Goal: Find specific page/section: Find specific page/section

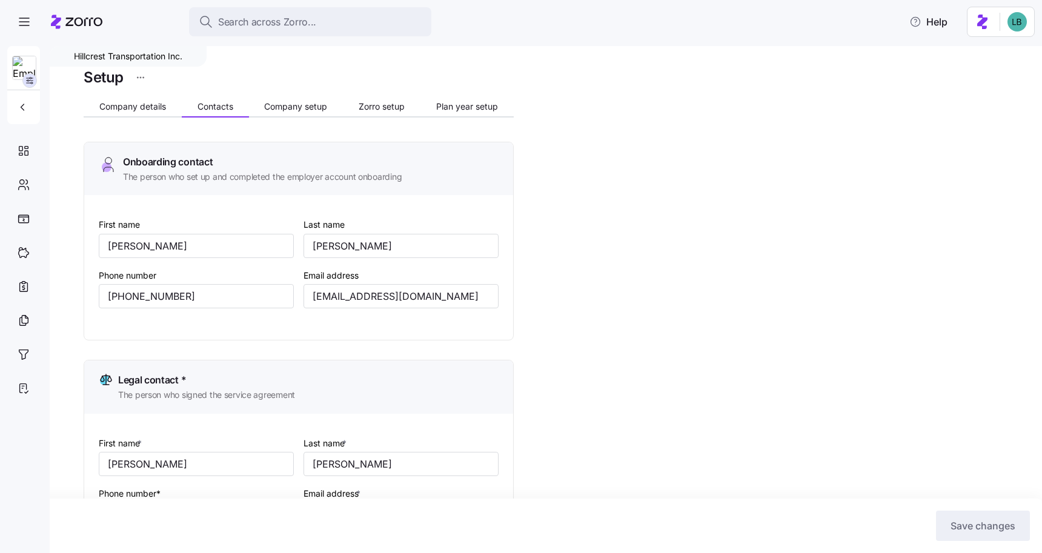
scroll to position [727, 0]
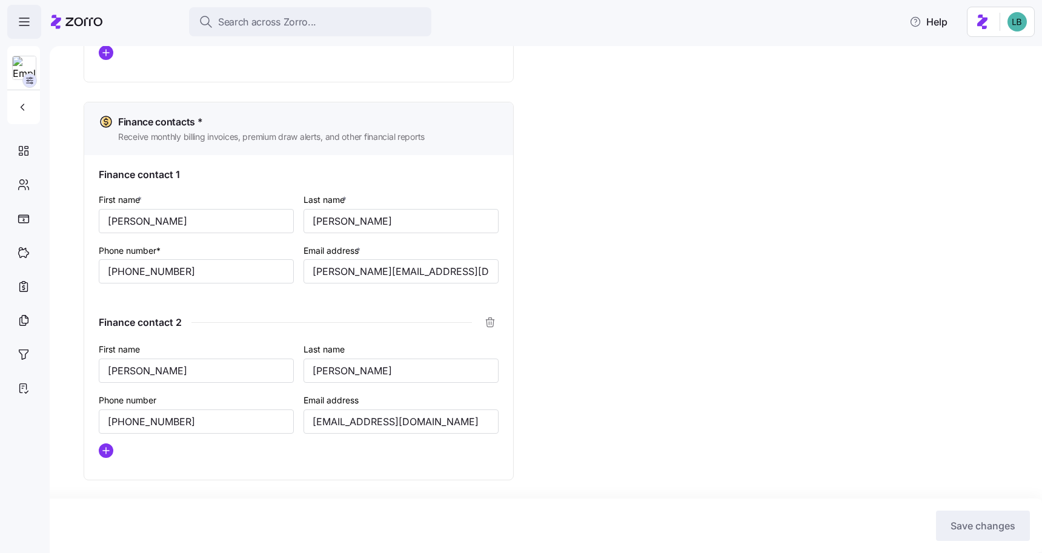
click at [22, 19] on icon "button" at bounding box center [24, 22] width 15 height 15
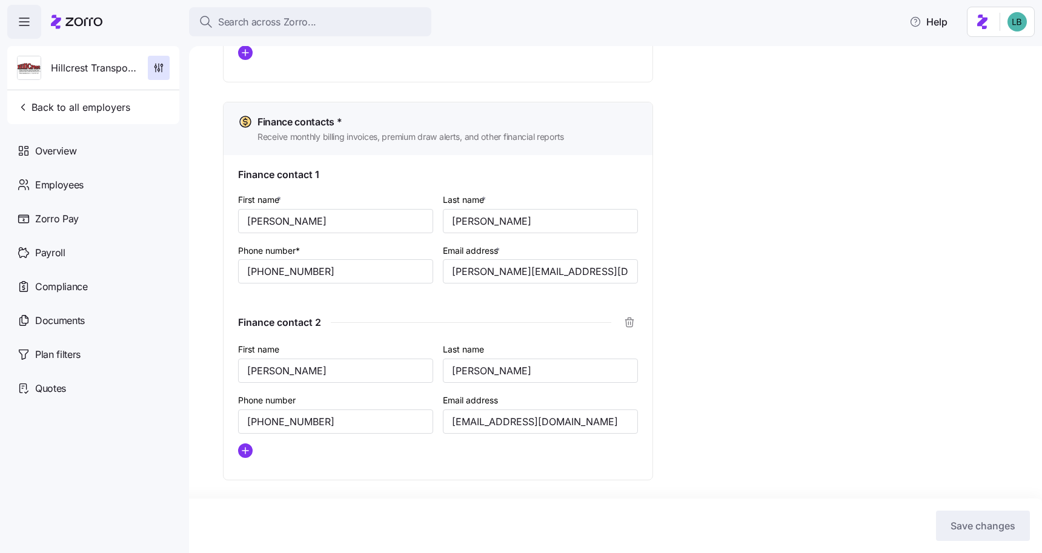
click at [85, 25] on icon at bounding box center [83, 22] width 37 height 8
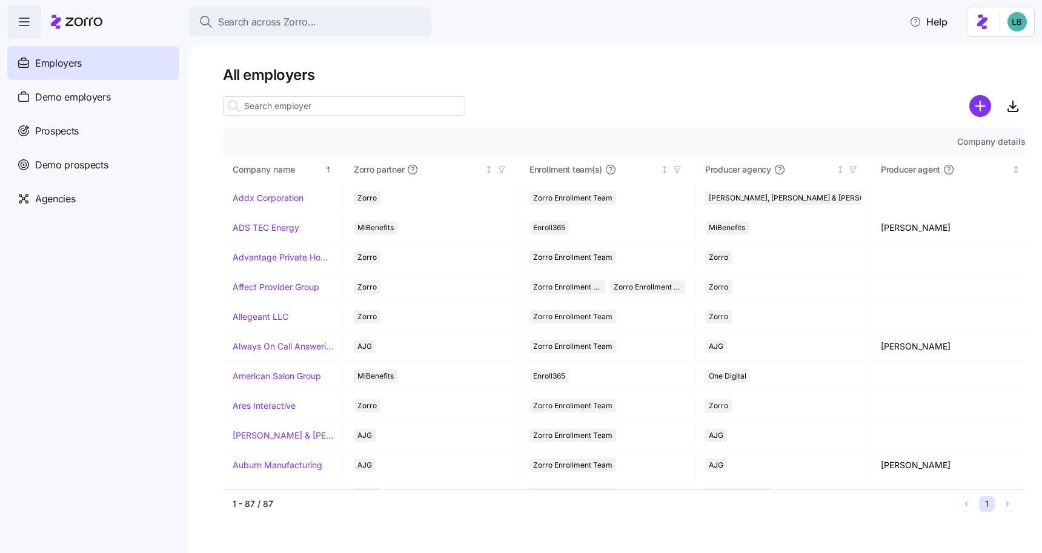
click at [291, 108] on input at bounding box center [344, 105] width 242 height 19
click at [242, 18] on span "Search across Zorro..." at bounding box center [267, 22] width 98 height 15
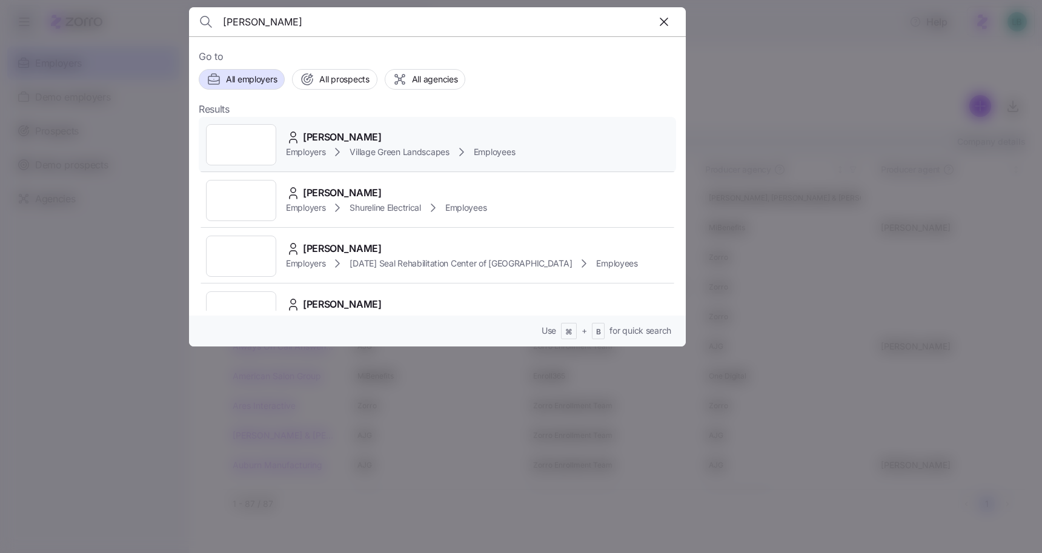
type input "fahey"
click at [326, 136] on span "Ryan Fahey" at bounding box center [342, 137] width 79 height 15
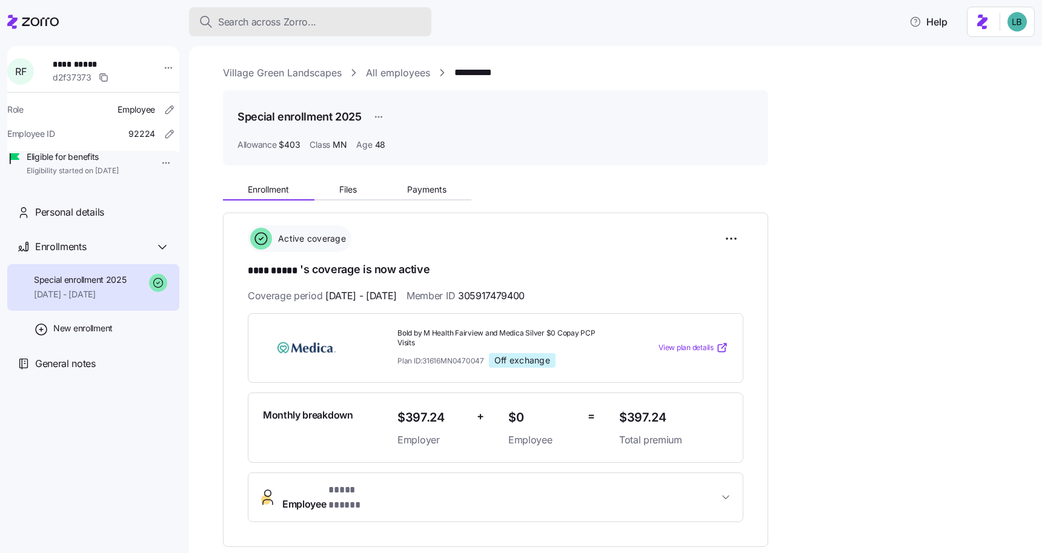
click at [259, 24] on span "Search across Zorro..." at bounding box center [267, 22] width 98 height 15
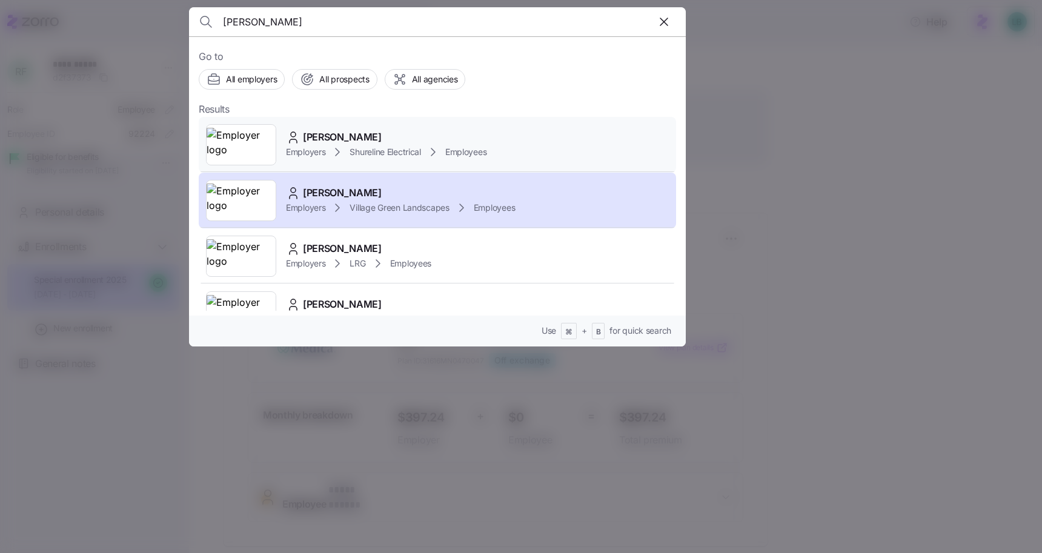
type input "paul fahey"
click at [328, 136] on span "Paul Fahey" at bounding box center [342, 137] width 79 height 15
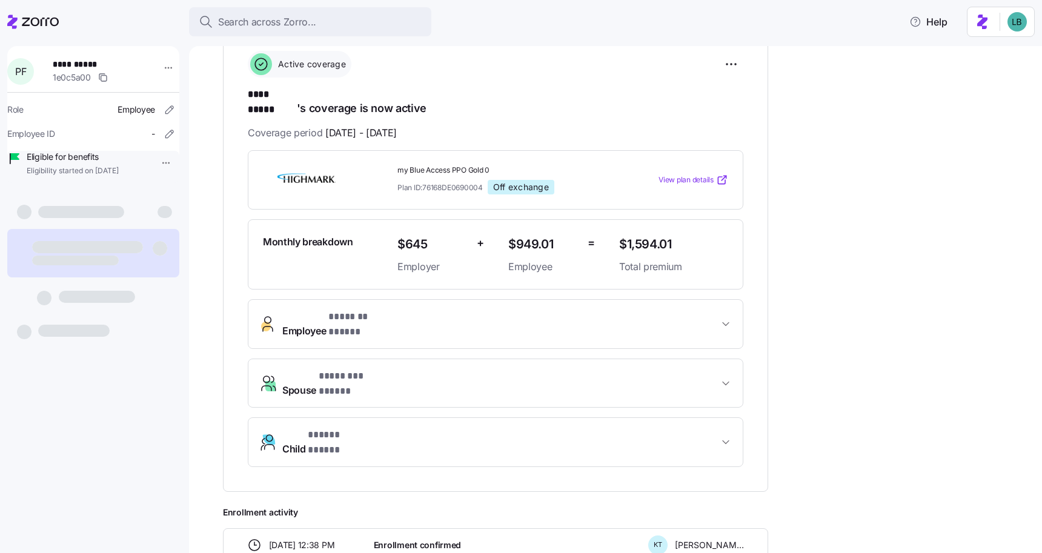
scroll to position [174, 0]
